Goal: Task Accomplishment & Management: Manage account settings

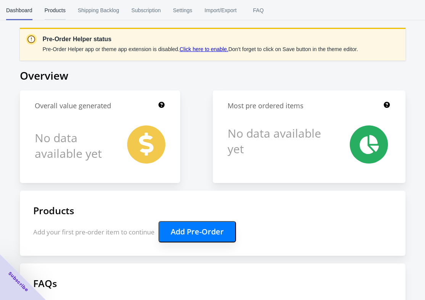
click at [53, 15] on span "Products" at bounding box center [55, 10] width 21 height 20
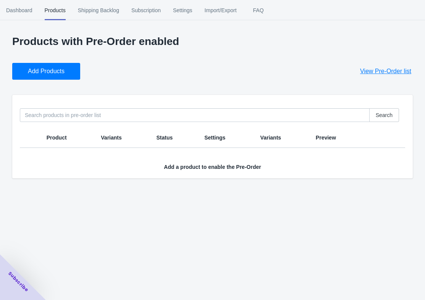
click at [42, 68] on span "Add Products" at bounding box center [46, 72] width 37 height 8
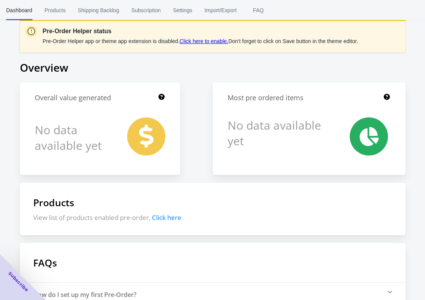
scroll to position [8, 0]
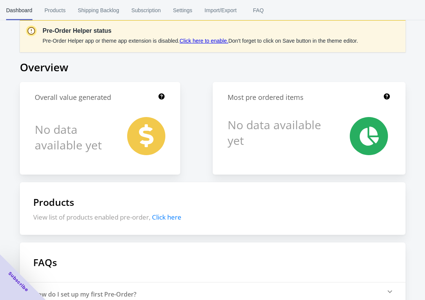
click at [206, 41] on link "Click here to enable." at bounding box center [203, 41] width 49 height 6
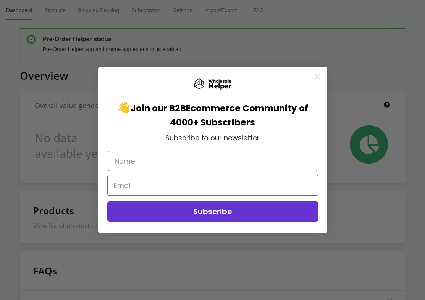
click at [319, 77] on icon "Close dialog" at bounding box center [316, 76] width 5 height 5
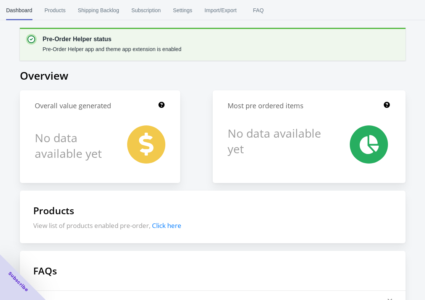
click at [55, 9] on span "Products" at bounding box center [55, 10] width 21 height 20
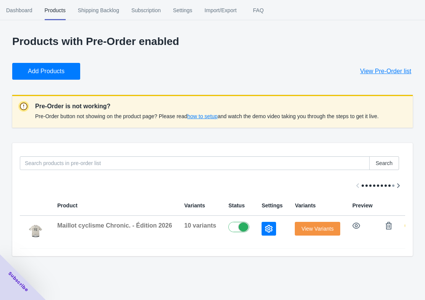
click at [321, 233] on button "View Variants" at bounding box center [317, 229] width 45 height 14
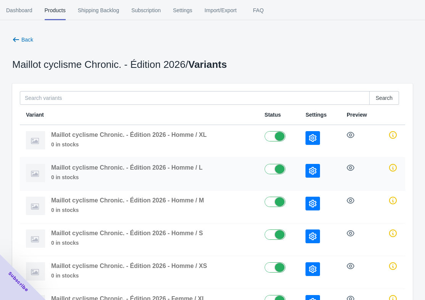
scroll to position [2, 0]
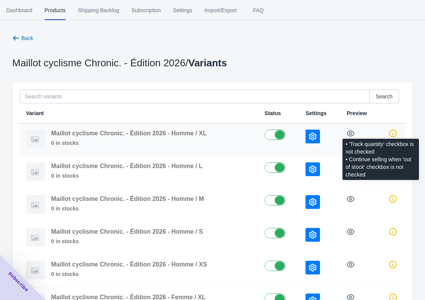
click at [391, 135] on icon at bounding box center [393, 134] width 8 height 8
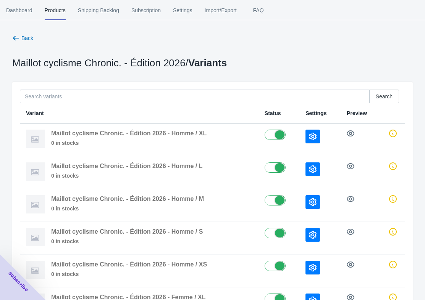
click at [18, 293] on div "Subscribe" at bounding box center [9, 292] width 74 height 74
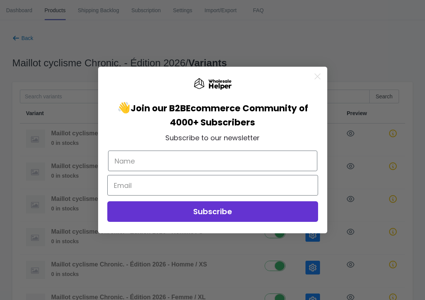
click at [320, 44] on div "Close dialog 👋 Join our B2B Ecommerce Community of 4000+ Subscribers Subscribe …" at bounding box center [212, 150] width 425 height 300
click at [321, 80] on circle "Close dialog" at bounding box center [317, 76] width 13 height 13
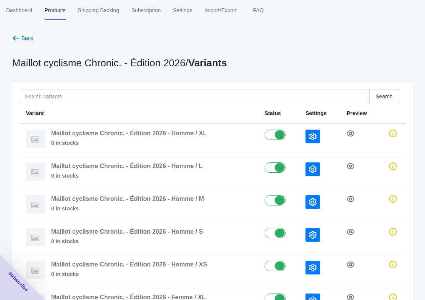
click at [157, 11] on span "Subscription" at bounding box center [145, 10] width 29 height 20
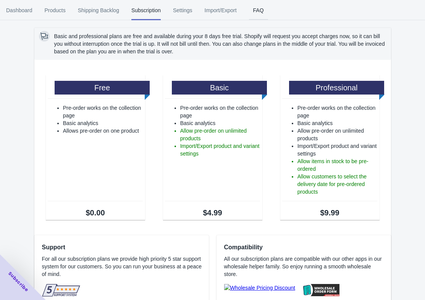
scroll to position [0, 0]
click at [64, 11] on span "Products" at bounding box center [55, 10] width 21 height 20
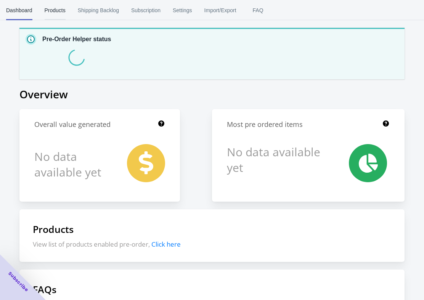
click at [54, 13] on span "Products" at bounding box center [55, 10] width 21 height 20
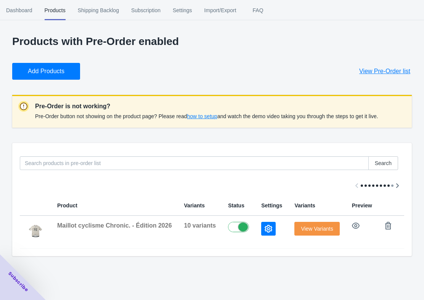
click at [48, 77] on button "Add Products" at bounding box center [46, 71] width 68 height 17
click at [395, 224] on button "button" at bounding box center [389, 226] width 14 height 14
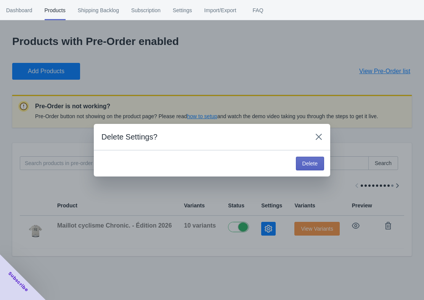
click at [310, 166] on span "Delete" at bounding box center [310, 164] width 15 height 6
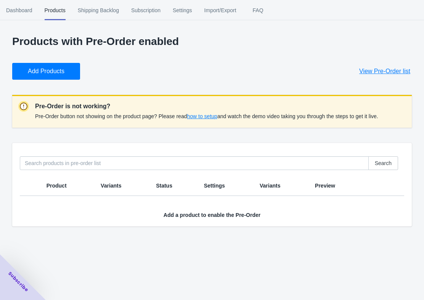
click at [54, 72] on span "Add Products" at bounding box center [46, 72] width 37 height 8
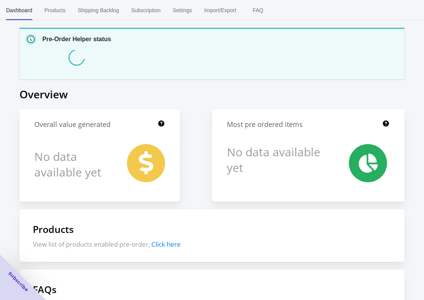
click at [69, 12] on button "Products" at bounding box center [55, 10] width 33 height 20
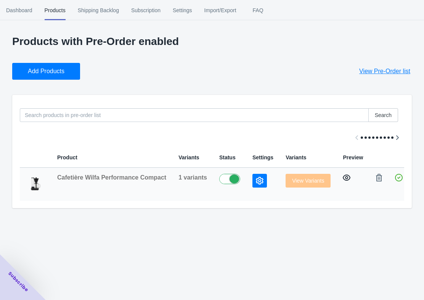
click at [345, 178] on icon "button" at bounding box center [347, 178] width 8 height 6
